Goal: Task Accomplishment & Management: Use online tool/utility

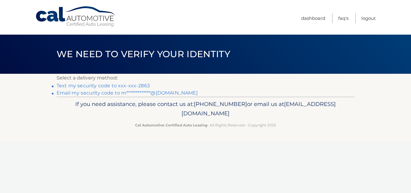
click at [118, 85] on link "Text my security code to xxx-xxx-2863" at bounding box center [103, 86] width 93 height 6
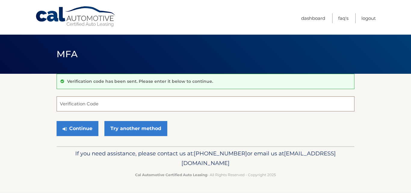
click at [105, 99] on input "Verification Code" at bounding box center [206, 103] width 298 height 15
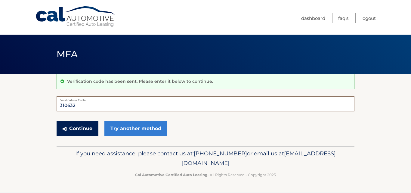
type input "310632"
click at [75, 129] on button "Continue" at bounding box center [78, 128] width 42 height 15
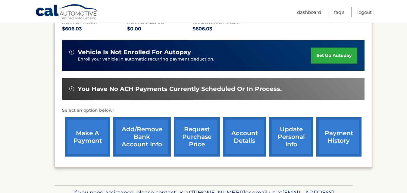
scroll to position [137, 0]
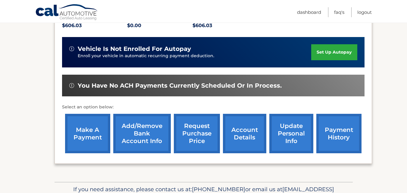
click at [94, 127] on link "make a payment" at bounding box center [87, 133] width 45 height 39
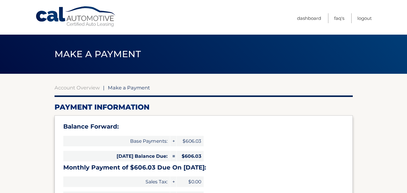
select select "NDE5ZTU3OGUtNGU4ZS00NDY3LTgyNTctNjg5MjE5OWU3Yzg1"
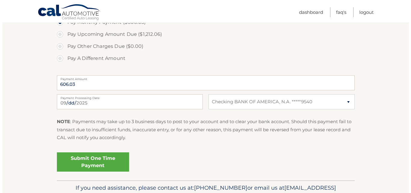
scroll to position [230, 0]
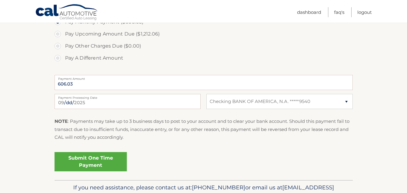
click at [116, 162] on link "Submit One Time Payment" at bounding box center [91, 161] width 72 height 19
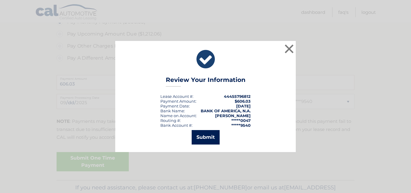
click at [214, 140] on button "Submit" at bounding box center [206, 137] width 28 height 14
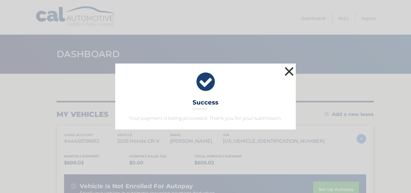
click at [291, 71] on button "×" at bounding box center [289, 71] width 12 height 12
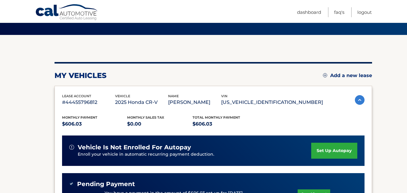
scroll to position [66, 0]
